Goal: Task Accomplishment & Management: Manage account settings

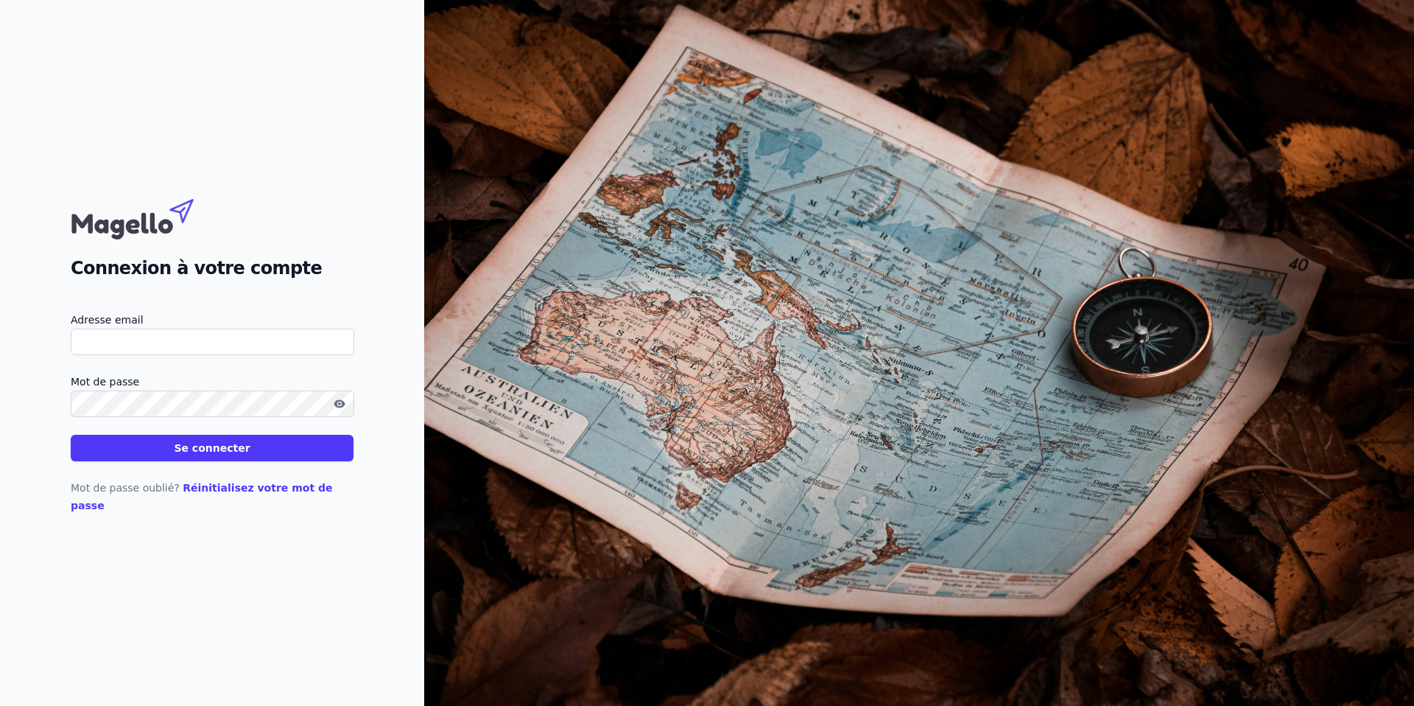
type input "[EMAIL_ADDRESS][DOMAIN_NAME]"
click at [259, 457] on button "Se connecter" at bounding box center [212, 448] width 283 height 27
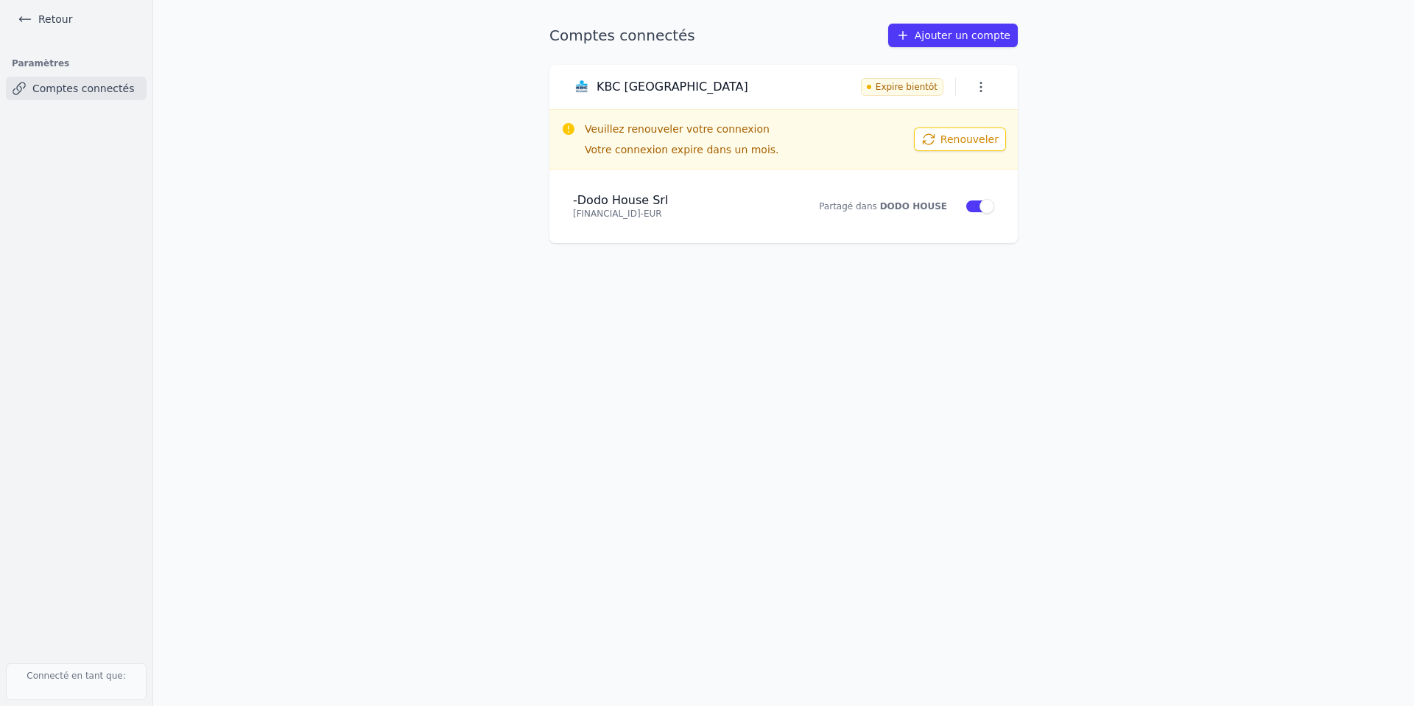
click at [972, 141] on button "Renouveler" at bounding box center [960, 139] width 92 height 24
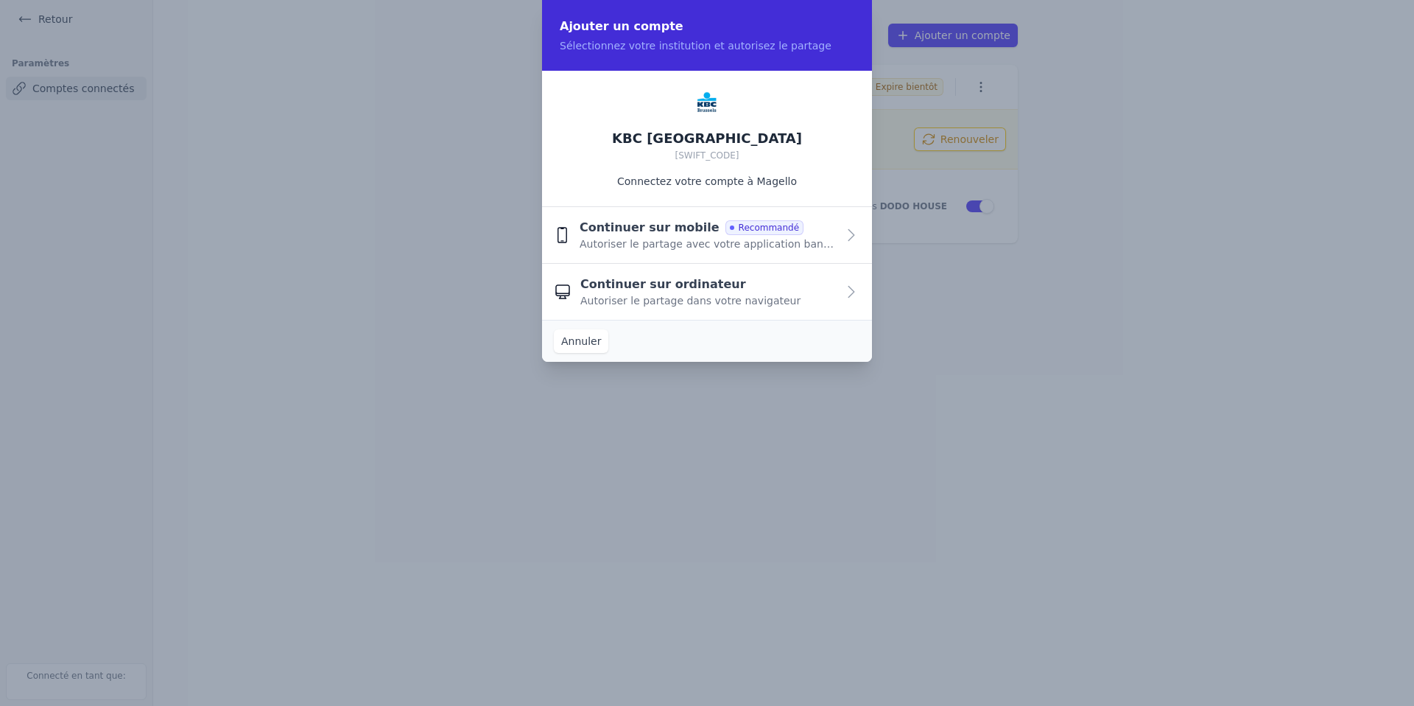
click at [786, 236] on div "Continuer sur mobile Recommandé Autoriser le partage avec votre application ban…" at bounding box center [708, 235] width 257 height 32
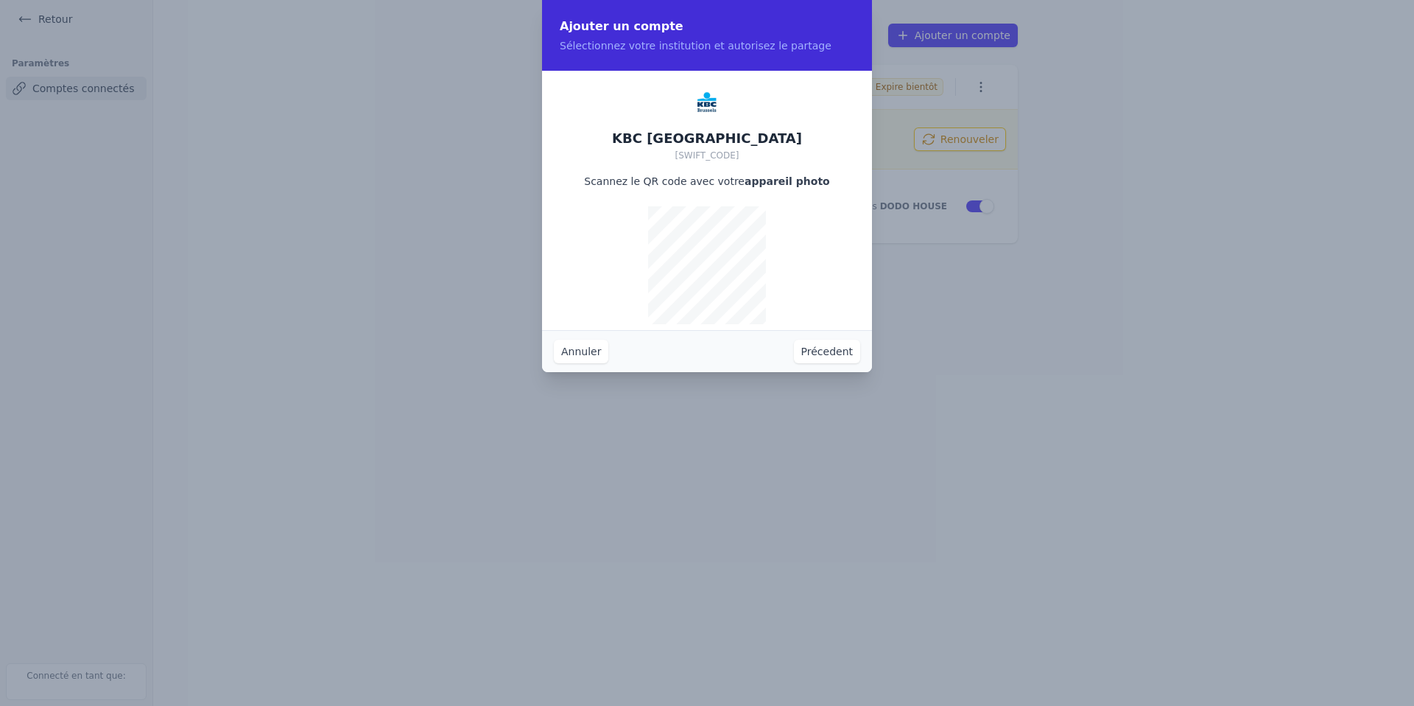
click at [567, 351] on button "Annuler" at bounding box center [581, 352] width 55 height 24
